Goal: Task Accomplishment & Management: Manage account settings

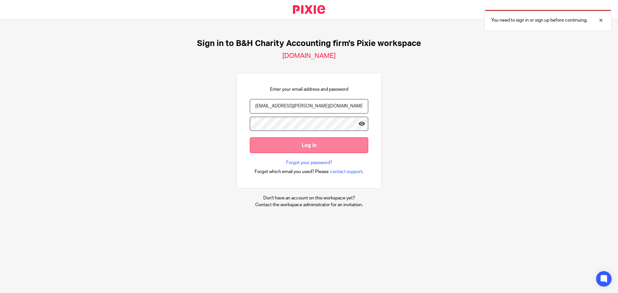
click at [307, 143] on input "Log in" at bounding box center [309, 145] width 118 height 16
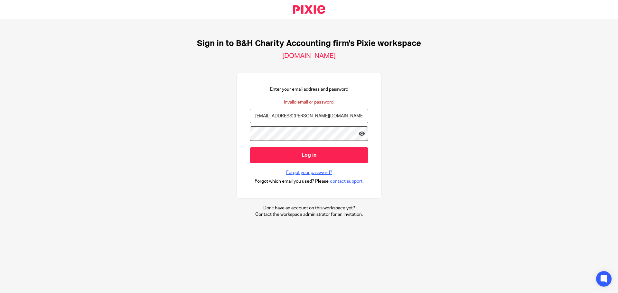
click at [307, 174] on link "Forgot your password?" at bounding box center [309, 173] width 46 height 6
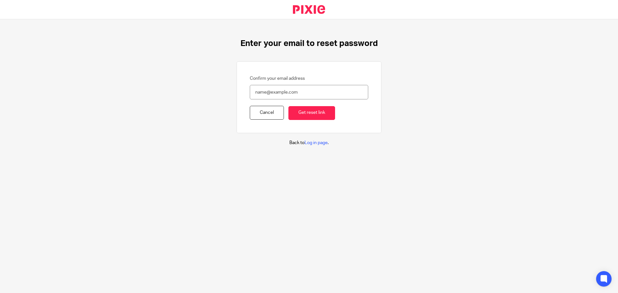
click at [282, 92] on input "Confirm your email address" at bounding box center [309, 92] width 118 height 14
type input "dov.goldberg@biglaw.ca"
click at [300, 114] on input "Get reset link" at bounding box center [311, 113] width 47 height 14
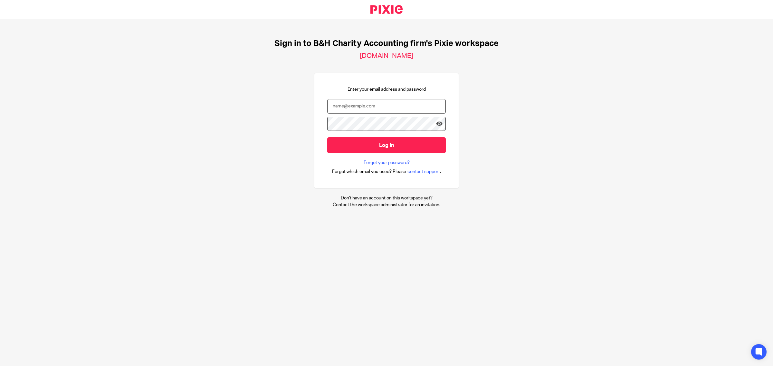
click at [373, 110] on input "email" at bounding box center [386, 106] width 118 height 14
type input "dov.goldberg@biglaw.ca"
click at [436, 124] on icon at bounding box center [439, 124] width 6 height 6
click at [337, 142] on input "Log in" at bounding box center [386, 145] width 118 height 16
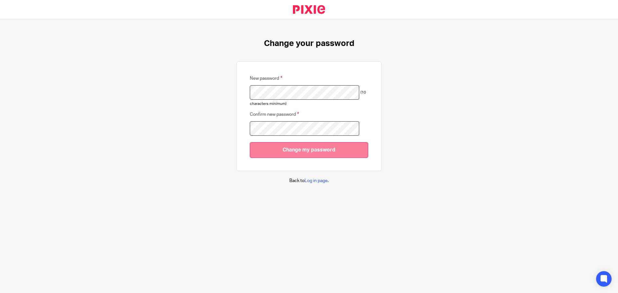
click at [260, 148] on input "Change my password" at bounding box center [309, 150] width 118 height 16
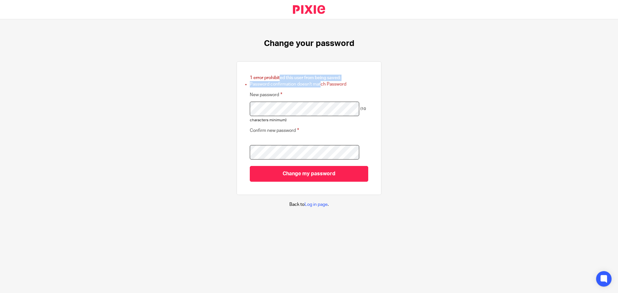
drag, startPoint x: 267, startPoint y: 78, endPoint x: 322, endPoint y: 87, distance: 55.2
click at [321, 87] on div "1 error prohibited this user from being saved: Password confirmation doesn't ma…" at bounding box center [309, 81] width 118 height 13
click at [345, 89] on form "1 error prohibited this user from being saved: Password confirmation doesn't ma…" at bounding box center [309, 128] width 118 height 107
drag, startPoint x: 280, startPoint y: 81, endPoint x: 321, endPoint y: 86, distance: 41.2
click at [321, 86] on div "1 error prohibited this user from being saved: Password confirmation doesn't ma…" at bounding box center [309, 81] width 118 height 13
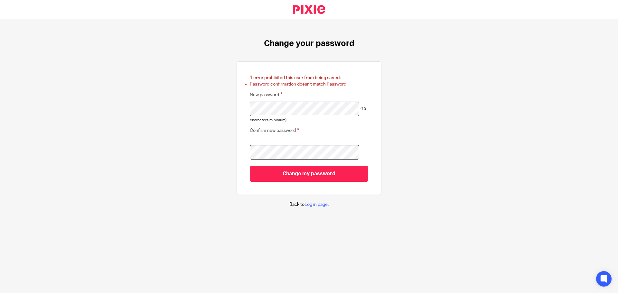
drag, startPoint x: 340, startPoint y: 89, endPoint x: 336, endPoint y: 90, distance: 3.7
click at [340, 89] on form "1 error prohibited this user from being saved: Password confirmation doesn't ma…" at bounding box center [309, 128] width 118 height 107
click at [336, 90] on form "1 error prohibited this user from being saved: Password confirmation doesn't ma…" at bounding box center [309, 128] width 118 height 107
drag, startPoint x: 302, startPoint y: 85, endPoint x: 343, endPoint y: 95, distance: 42.1
click at [325, 87] on li "Password confirmation doesn't match Password" at bounding box center [309, 84] width 118 height 6
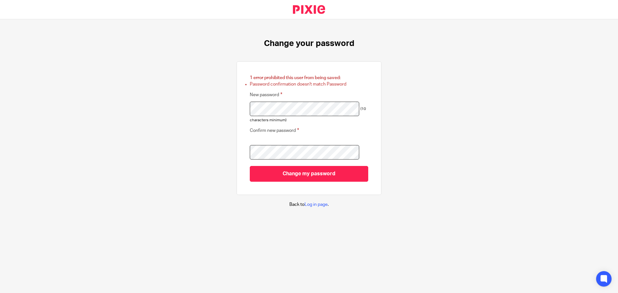
click at [343, 95] on div "New password (10 characters minimum)" at bounding box center [309, 107] width 118 height 33
click at [238, 160] on div "1 error prohibited this user from being saved: Password confirmation doesn't ma…" at bounding box center [309, 128] width 145 height 134
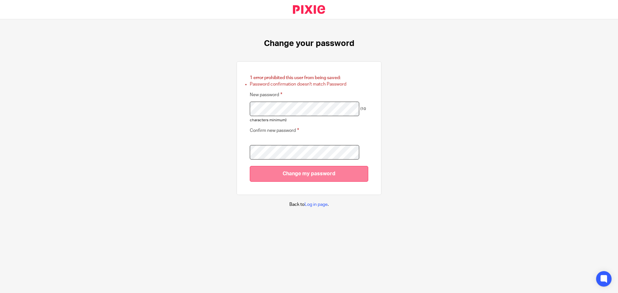
click at [274, 175] on input "Change my password" at bounding box center [309, 174] width 118 height 16
click at [267, 173] on input "Change my password" at bounding box center [309, 174] width 118 height 16
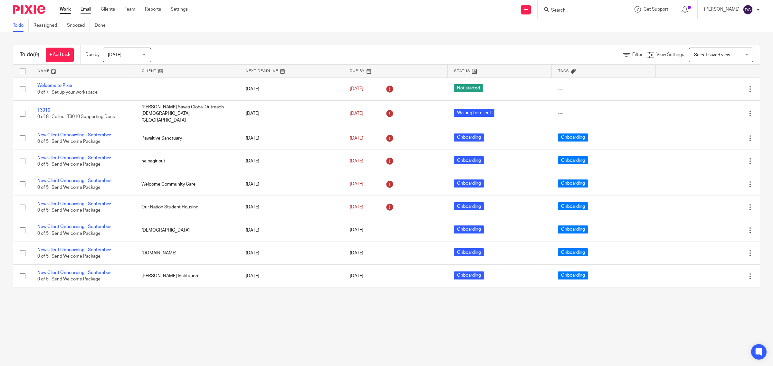
click at [86, 10] on link "Email" at bounding box center [85, 9] width 11 height 6
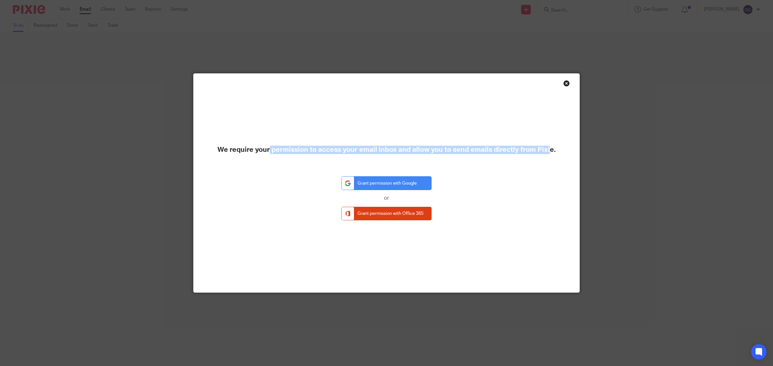
drag, startPoint x: 293, startPoint y: 145, endPoint x: 522, endPoint y: 163, distance: 229.6
click at [522, 163] on div "We require your permission to access your email inbox and allow you to send ema…" at bounding box center [386, 183] width 386 height 219
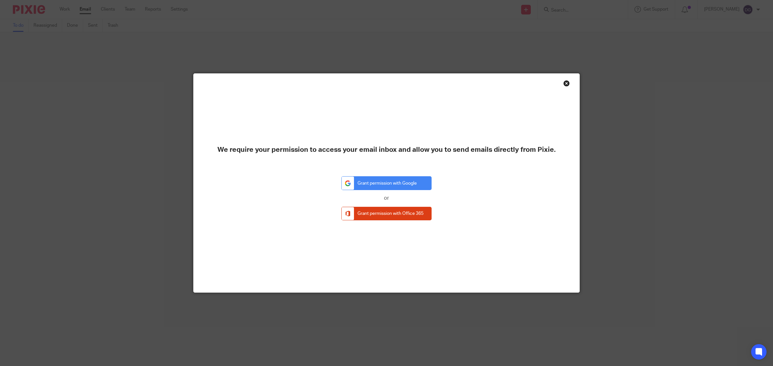
click at [525, 172] on div "We require your permission to access your email inbox and allow you to send ema…" at bounding box center [386, 183] width 386 height 219
click at [401, 186] on link "Grant permission with Google" at bounding box center [386, 183] width 90 height 14
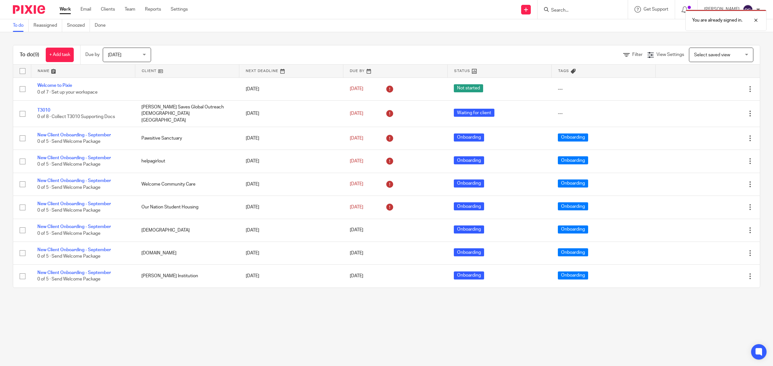
click at [549, 339] on main "To do Reassigned Snoozed Done To do (9) + Add task Due by Today Today Today Tom…" at bounding box center [386, 183] width 773 height 366
click at [492, 315] on main "To do Reassigned Snoozed Done To do (9) + Add task Due by Today Today Today Tom…" at bounding box center [386, 183] width 773 height 366
click at [36, 23] on link "Reassigned" at bounding box center [47, 25] width 29 height 13
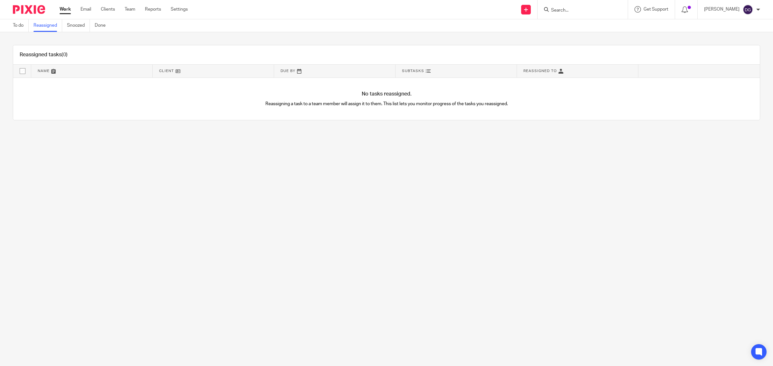
click at [72, 26] on link "Snoozed" at bounding box center [78, 25] width 23 height 13
click at [104, 26] on link "Done" at bounding box center [103, 25] width 16 height 13
click at [110, 9] on link "Clients" at bounding box center [108, 9] width 14 height 6
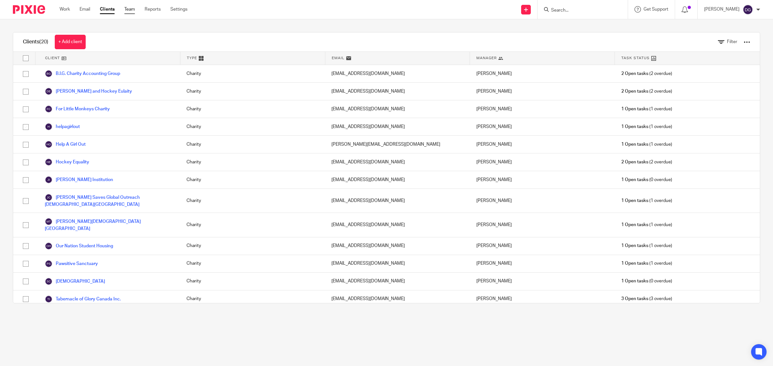
click at [134, 11] on link "Team" at bounding box center [129, 9] width 11 height 6
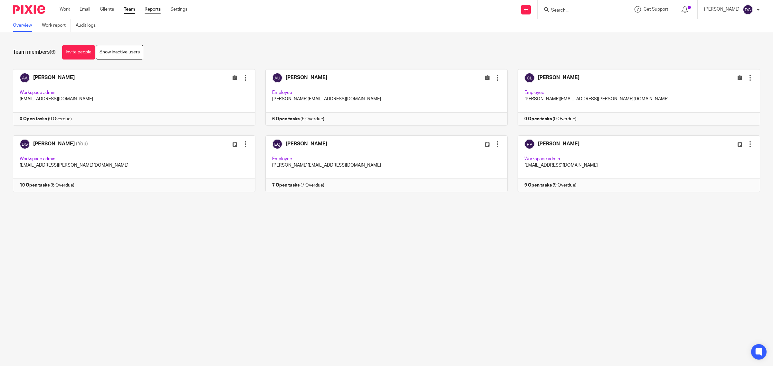
click at [153, 10] on link "Reports" at bounding box center [153, 9] width 16 height 6
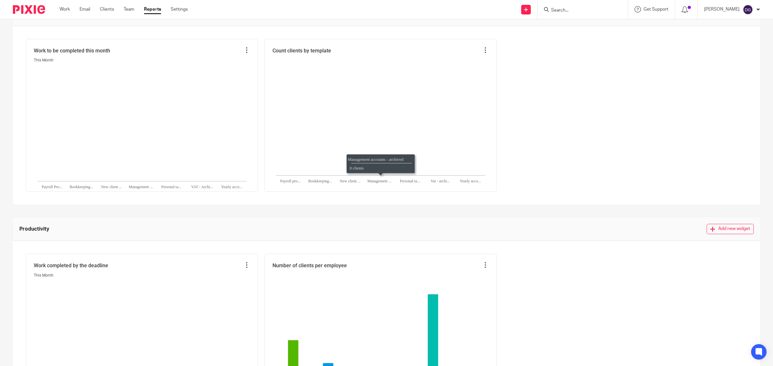
scroll to position [238, 0]
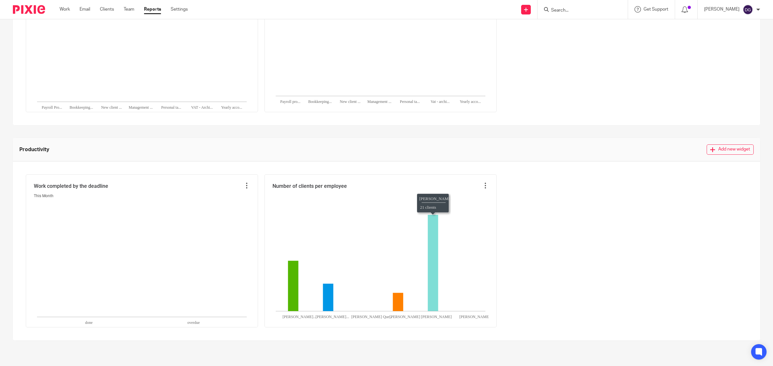
click at [431, 279] on icon "Dov Goldberg:21," at bounding box center [432, 263] width 10 height 96
click at [484, 190] on div at bounding box center [485, 186] width 6 height 7
click at [485, 187] on icon at bounding box center [485, 186] width 6 height 6
click at [541, 230] on div "Work completed by the deadline This Month done overdue Number of clients per em…" at bounding box center [386, 250] width 721 height 153
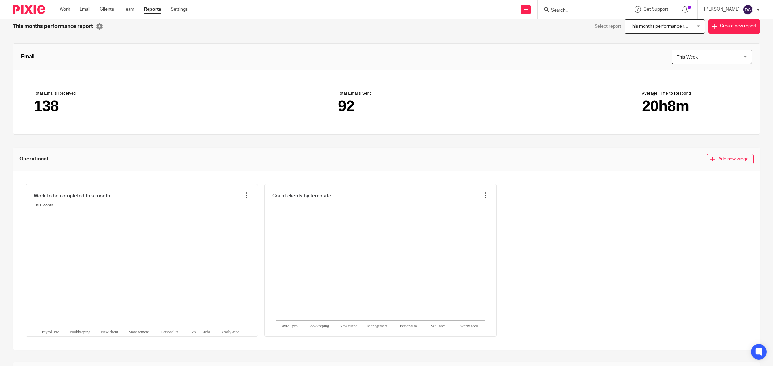
scroll to position [0, 0]
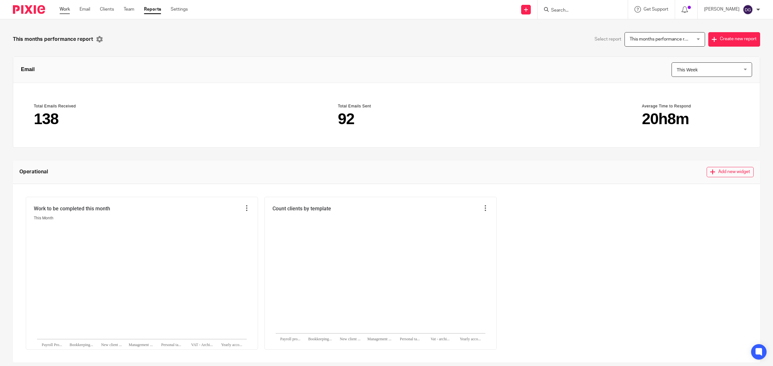
click at [65, 7] on link "Work" at bounding box center [65, 9] width 10 height 6
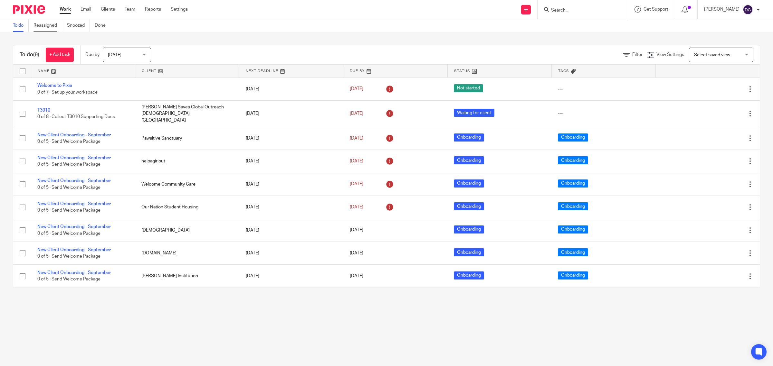
drag, startPoint x: 47, startPoint y: 23, endPoint x: 51, endPoint y: 25, distance: 4.1
click at [47, 23] on link "Reassigned" at bounding box center [47, 25] width 29 height 13
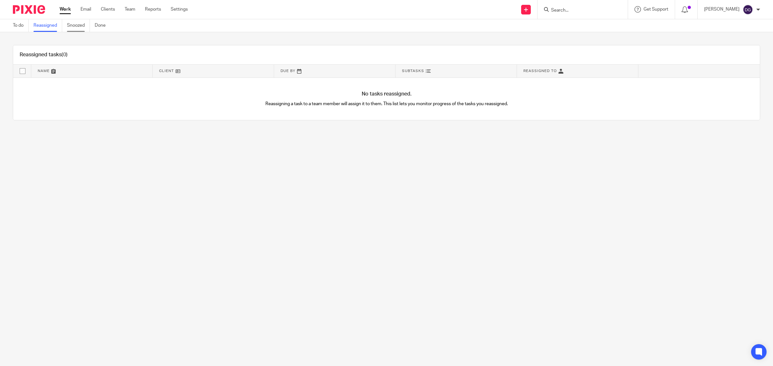
click at [81, 20] on link "Snoozed" at bounding box center [78, 25] width 23 height 13
click at [97, 22] on link "Done" at bounding box center [103, 25] width 16 height 13
click at [69, 26] on link "Snoozed" at bounding box center [78, 25] width 23 height 13
click at [131, 10] on link "Team" at bounding box center [130, 9] width 11 height 6
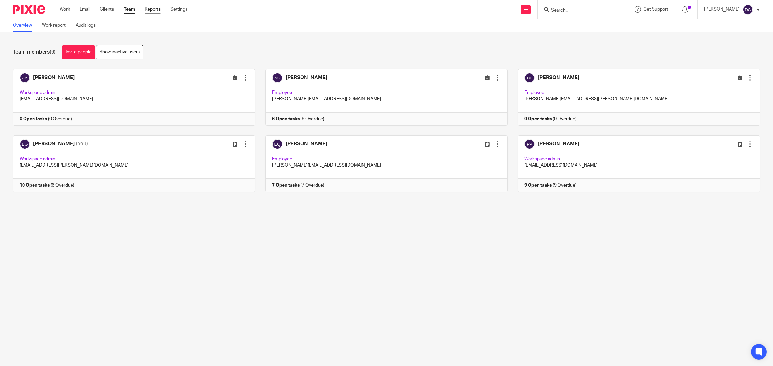
click at [159, 12] on link "Reports" at bounding box center [153, 9] width 16 height 6
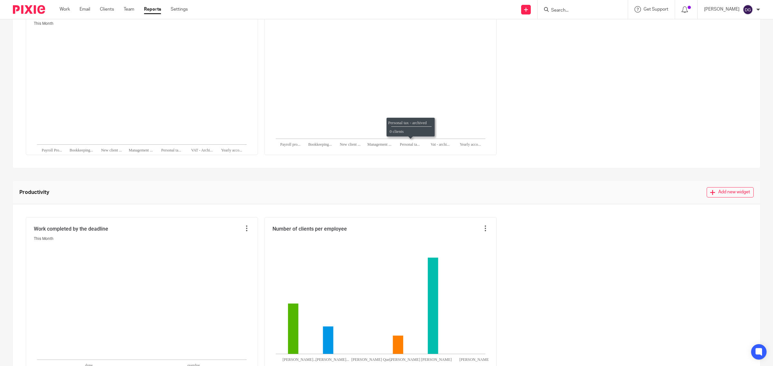
scroll to position [238, 0]
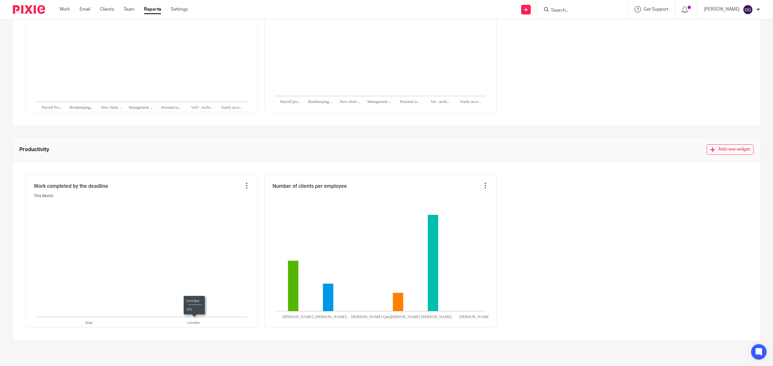
click at [225, 283] on rect at bounding box center [142, 259] width 210 height 115
click at [249, 185] on icon at bounding box center [246, 186] width 6 height 6
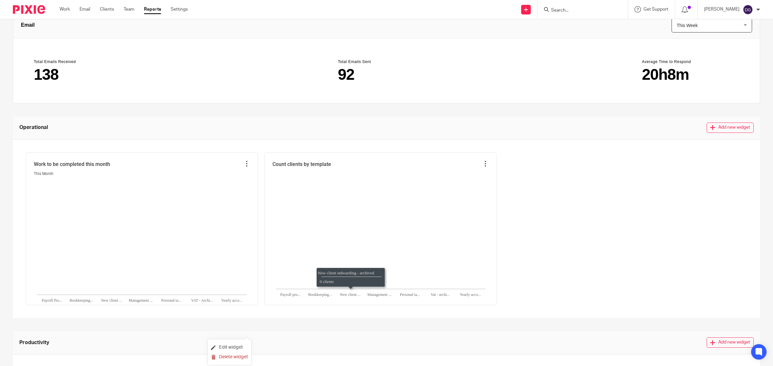
scroll to position [0, 0]
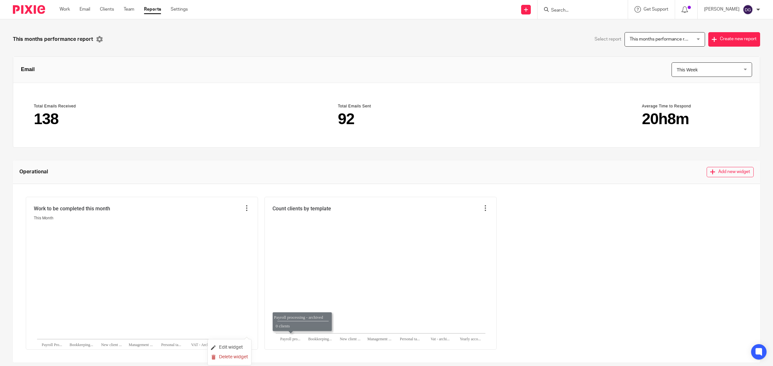
click at [63, 13] on div "Work Email Clients Team Reports Settings Work Email Clients Team Reports Settin…" at bounding box center [125, 9] width 144 height 19
click at [66, 10] on link "Work" at bounding box center [65, 9] width 10 height 6
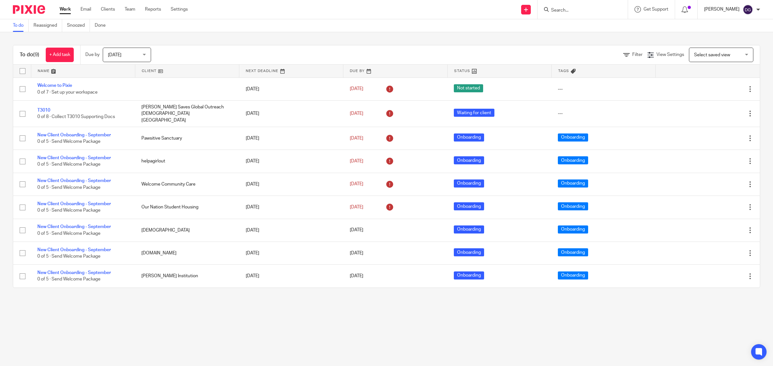
click at [733, 11] on p "[PERSON_NAME]" at bounding box center [721, 9] width 35 height 6
click at [658, 11] on span "Get Support" at bounding box center [655, 9] width 25 height 5
click at [654, 28] on link "Contact Support" at bounding box center [643, 30] width 45 height 5
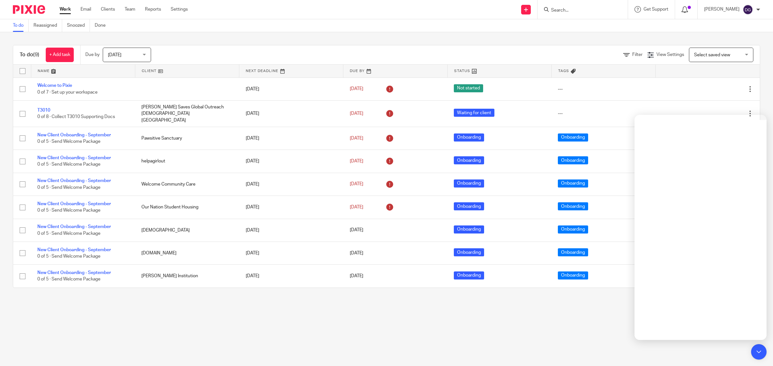
click at [688, 12] on icon at bounding box center [684, 9] width 6 height 6
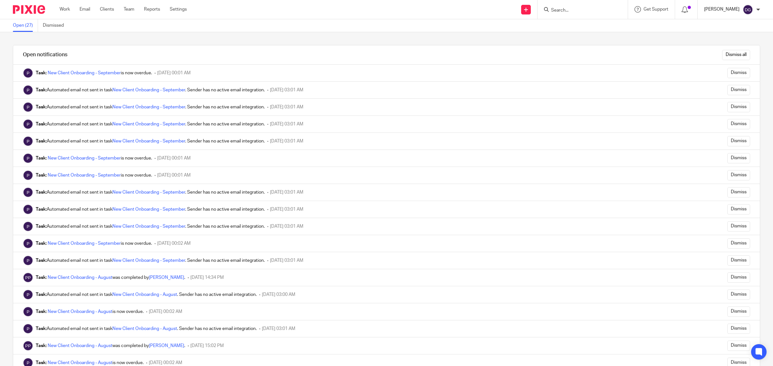
click at [723, 8] on p "[PERSON_NAME]" at bounding box center [721, 9] width 35 height 6
click at [528, 9] on icon at bounding box center [526, 10] width 4 height 4
click at [61, 28] on link "Dismissed" at bounding box center [56, 25] width 26 height 13
click at [177, 11] on link "Settings" at bounding box center [178, 9] width 17 height 6
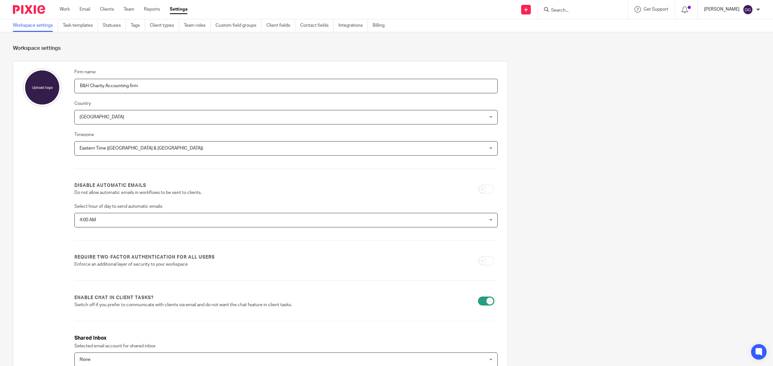
click at [722, 10] on p "[PERSON_NAME]" at bounding box center [721, 9] width 35 height 6
click at [734, 23] on span "My profile" at bounding box center [733, 25] width 20 height 5
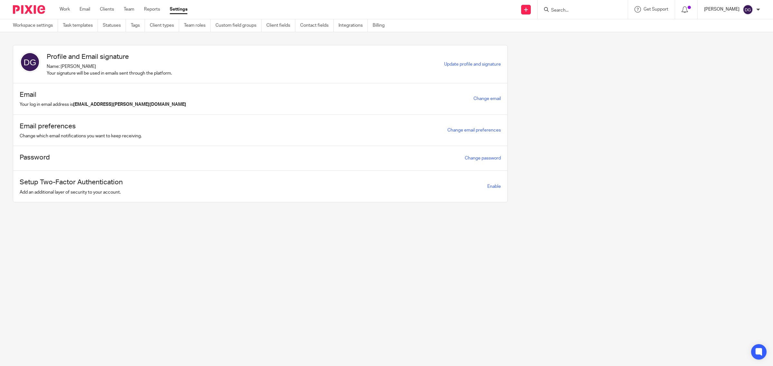
click at [728, 7] on p "[PERSON_NAME]" at bounding box center [721, 9] width 35 height 6
click at [746, 11] on img at bounding box center [747, 10] width 10 height 10
click at [688, 107] on div "Profile and Email signature Name: [PERSON_NAME] Your signature will be used in …" at bounding box center [381, 128] width 757 height 167
